Goal: Navigation & Orientation: Find specific page/section

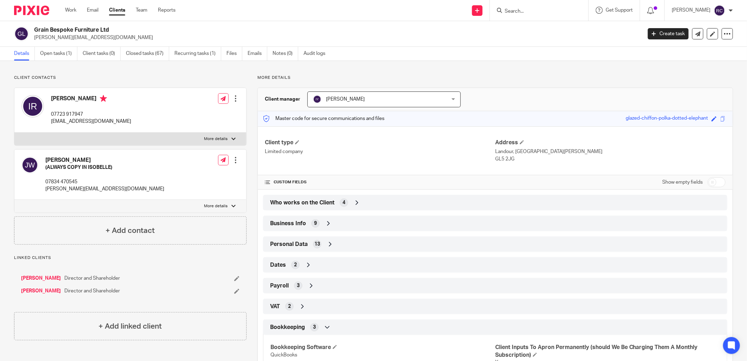
scroll to position [159, 0]
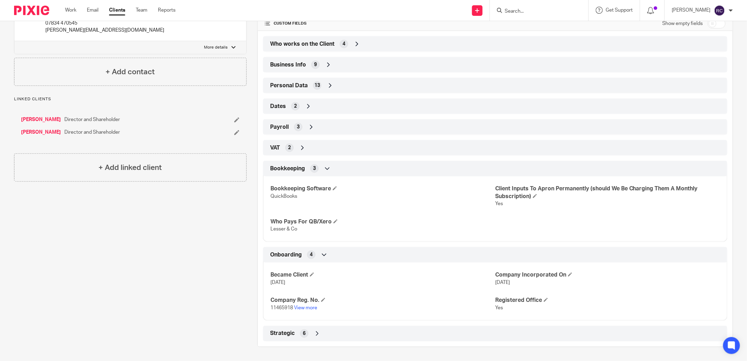
click at [546, 10] on input "Search" at bounding box center [535, 11] width 63 height 6
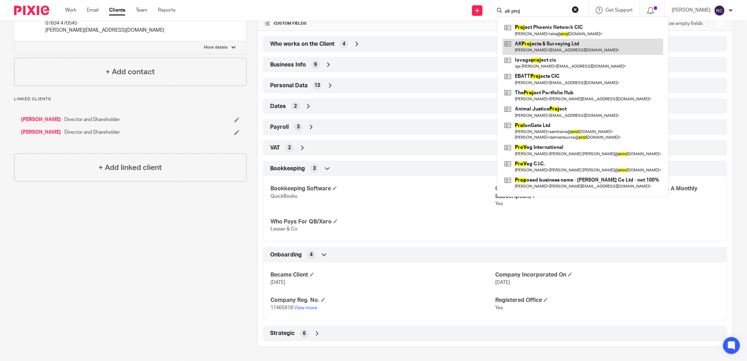
type input "ak proj"
click at [528, 47] on link at bounding box center [582, 47] width 161 height 16
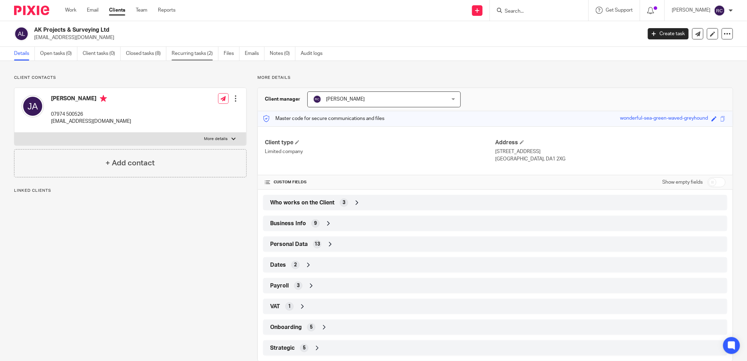
click at [201, 52] on link "Recurring tasks (2)" at bounding box center [195, 54] width 47 height 14
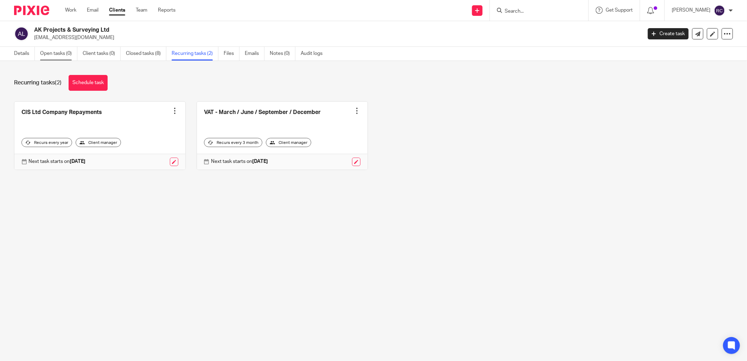
click at [47, 53] on link "Open tasks (0)" at bounding box center [58, 54] width 37 height 14
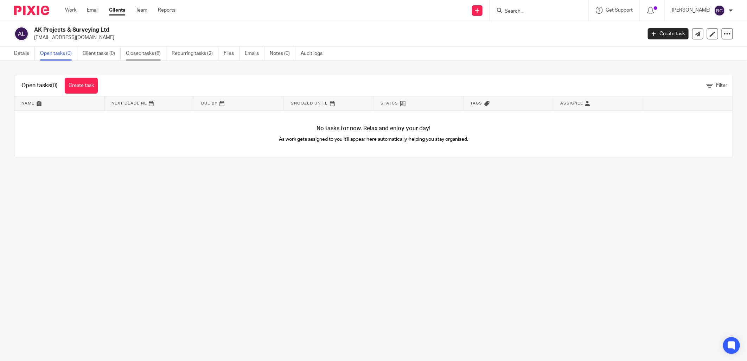
click at [139, 53] on link "Closed tasks (8)" at bounding box center [146, 54] width 40 height 14
